Goal: Use online tool/utility

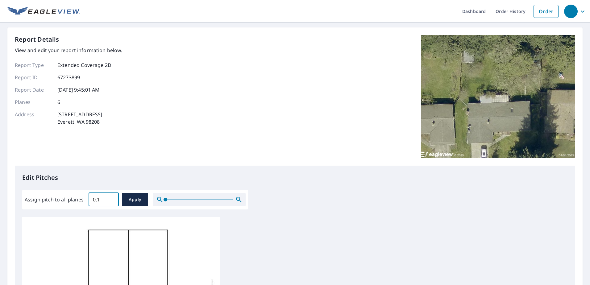
click at [113, 198] on input "0.1" at bounding box center [104, 199] width 30 height 17
click at [113, 198] on input "0.2" at bounding box center [104, 199] width 30 height 17
type input "0.3"
click at [113, 198] on input "0.3" at bounding box center [104, 199] width 30 height 17
click at [133, 199] on span "Apply" at bounding box center [135, 200] width 16 height 8
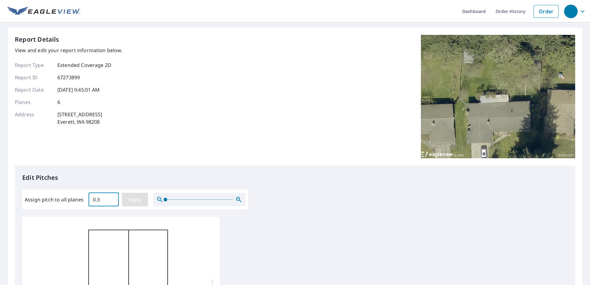
type input "0.3"
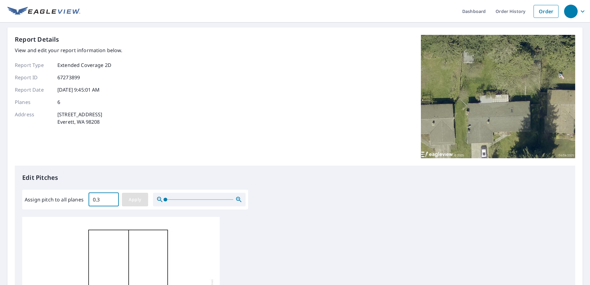
type input "0.3"
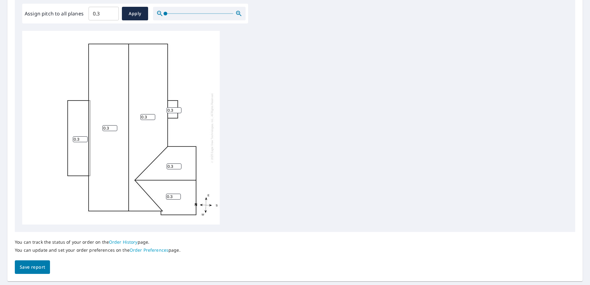
scroll to position [203, 0]
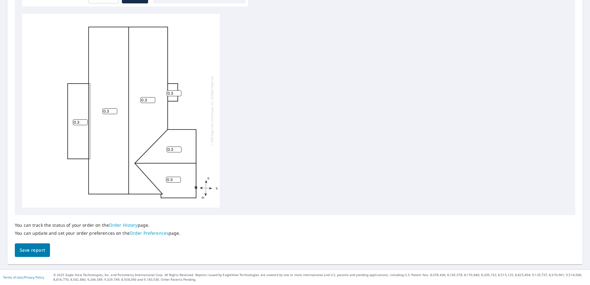
click at [36, 251] on span "Save report" at bounding box center [32, 251] width 25 height 8
drag, startPoint x: 559, startPoint y: 168, endPoint x: 561, endPoint y: 184, distance: 15.6
click at [561, 184] on div "0.3 0.3 0.3 0.3 0.3 0.3" at bounding box center [295, 111] width 546 height 194
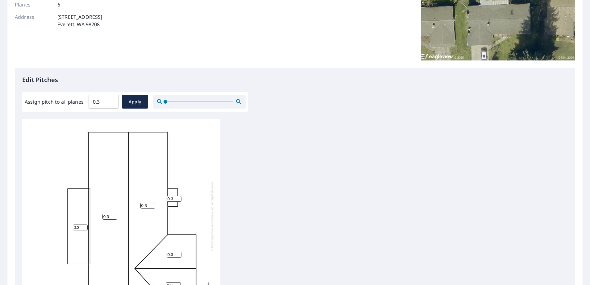
scroll to position [0, 0]
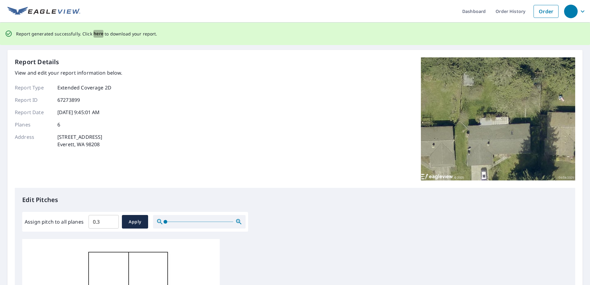
click at [94, 33] on span "here" at bounding box center [99, 34] width 10 height 8
